Goal: Task Accomplishment & Management: Manage account settings

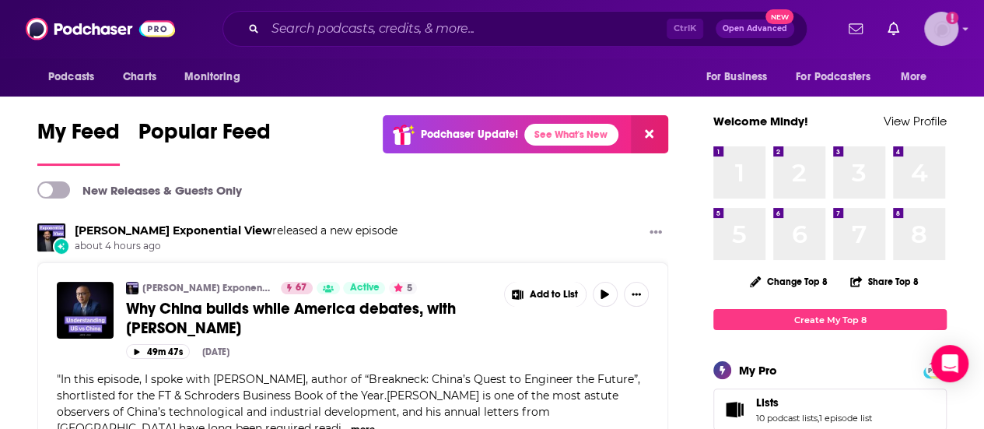
click at [957, 28] on img "Logged in as mindyn" at bounding box center [942, 29] width 34 height 34
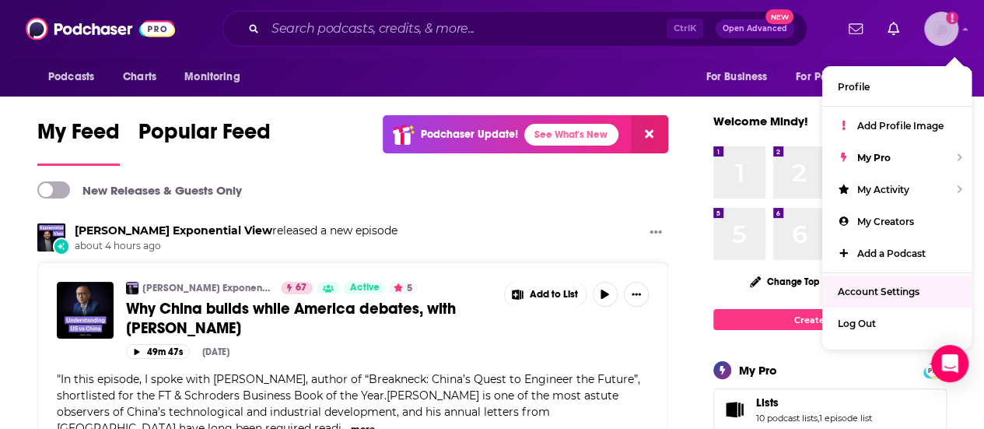
click at [920, 293] on span "Account Settings" at bounding box center [879, 292] width 82 height 12
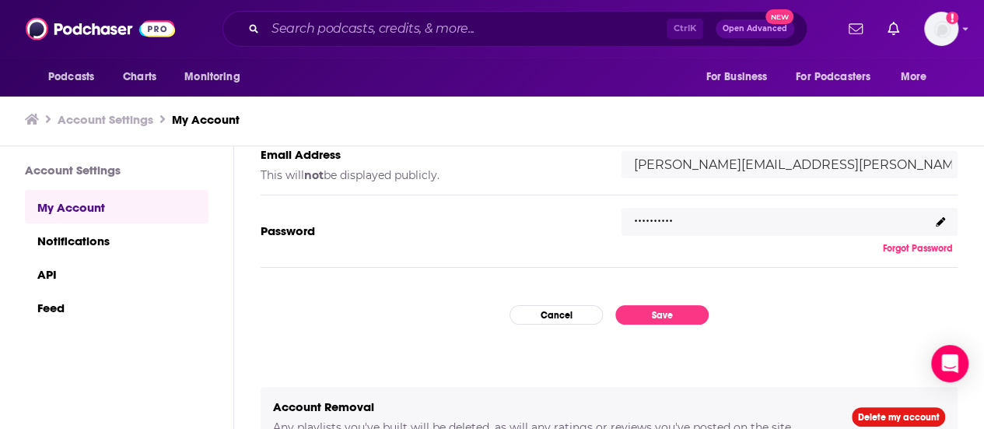
scroll to position [297, 0]
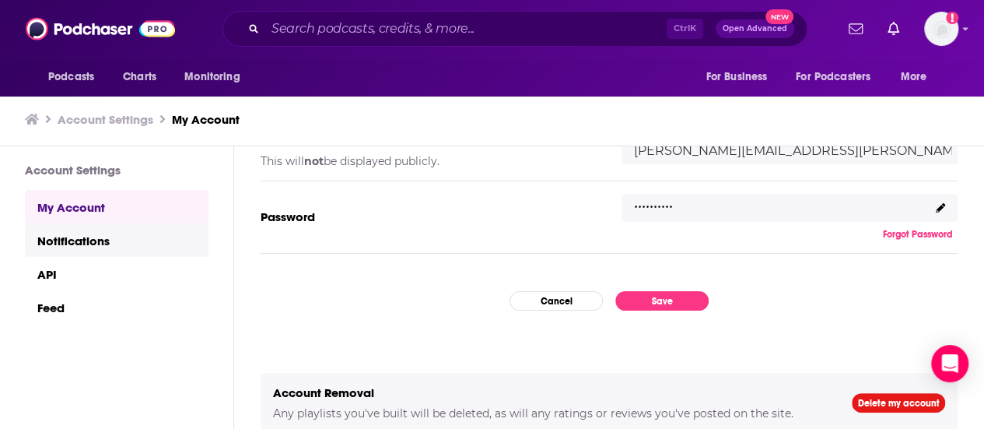
click at [130, 236] on link "Notifications" at bounding box center [117, 239] width 184 height 33
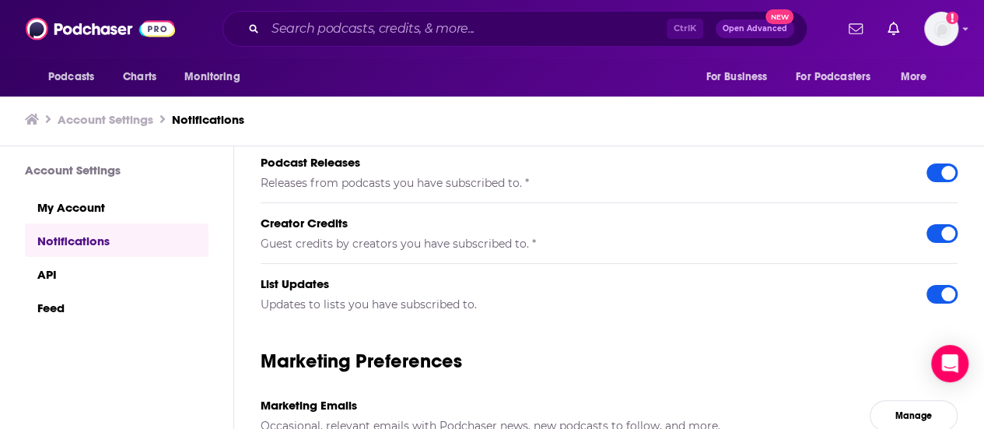
scroll to position [298, 0]
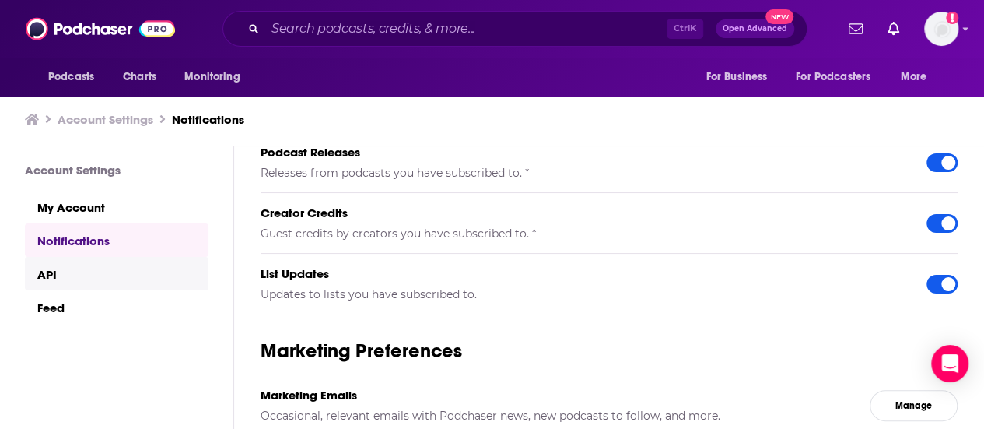
click at [82, 275] on link "API" at bounding box center [117, 273] width 184 height 33
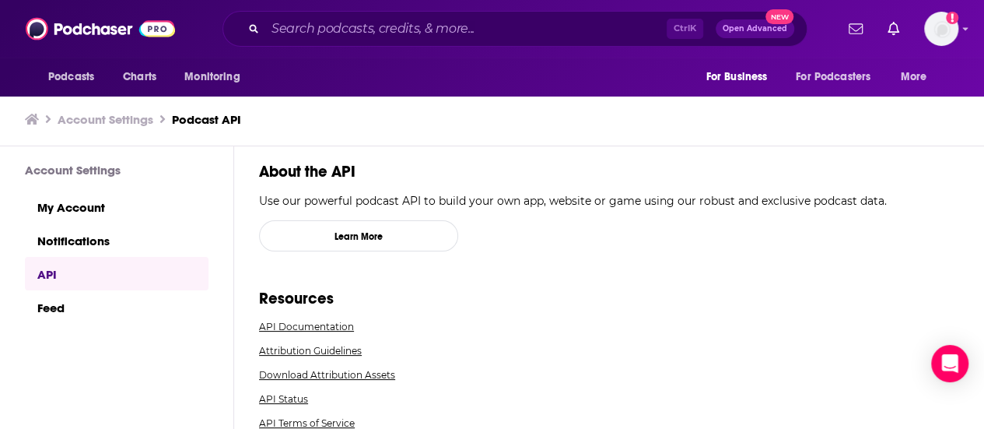
scroll to position [284, 0]
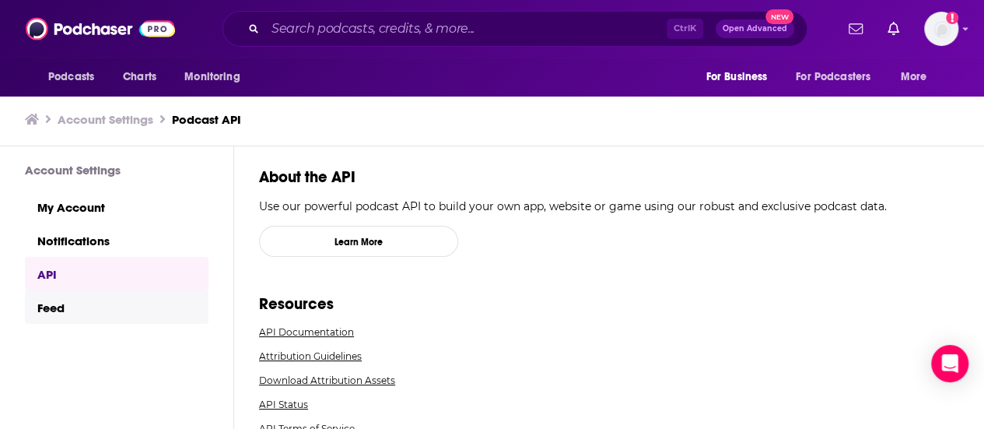
click at [114, 305] on link "Feed" at bounding box center [117, 306] width 184 height 33
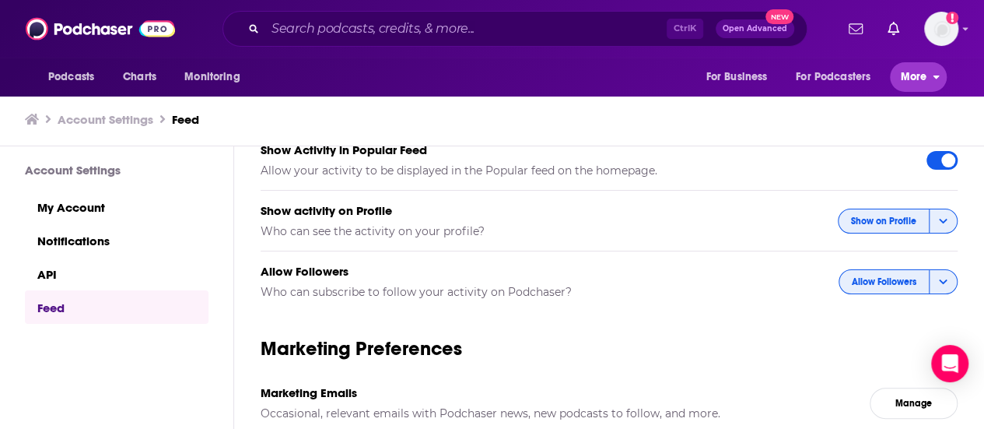
click at [911, 78] on span "More" at bounding box center [914, 77] width 26 height 22
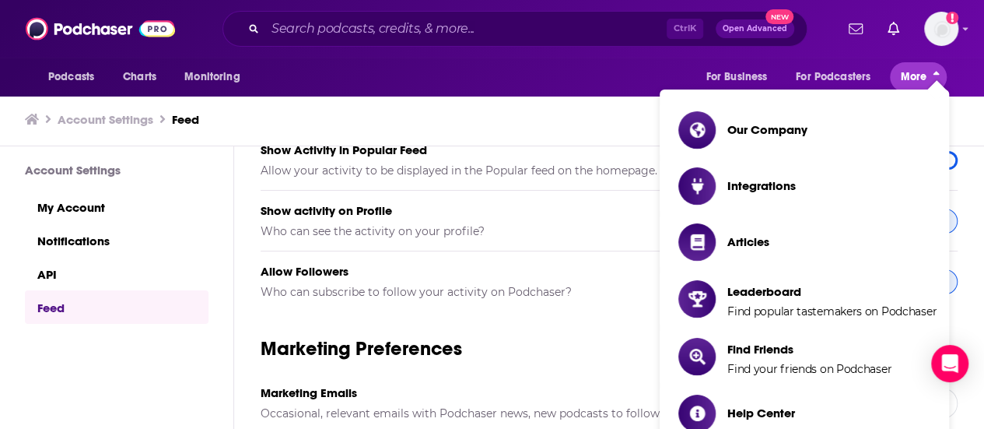
click at [911, 78] on span "More" at bounding box center [914, 77] width 26 height 22
